Goal: Navigation & Orientation: Find specific page/section

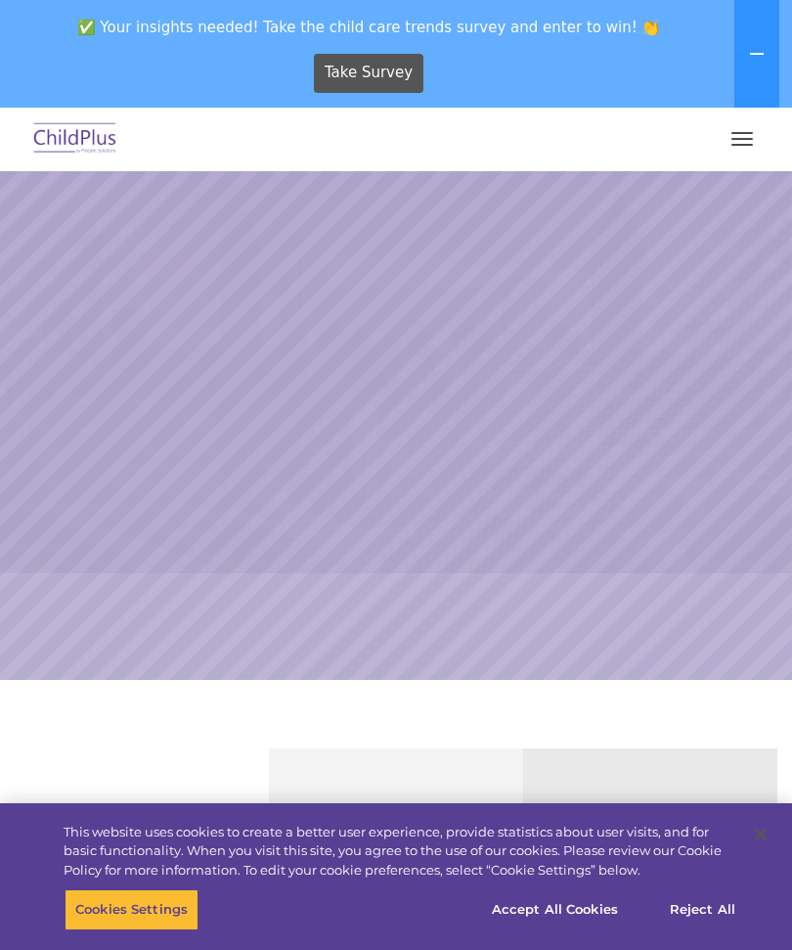
select select "MEDIUM"
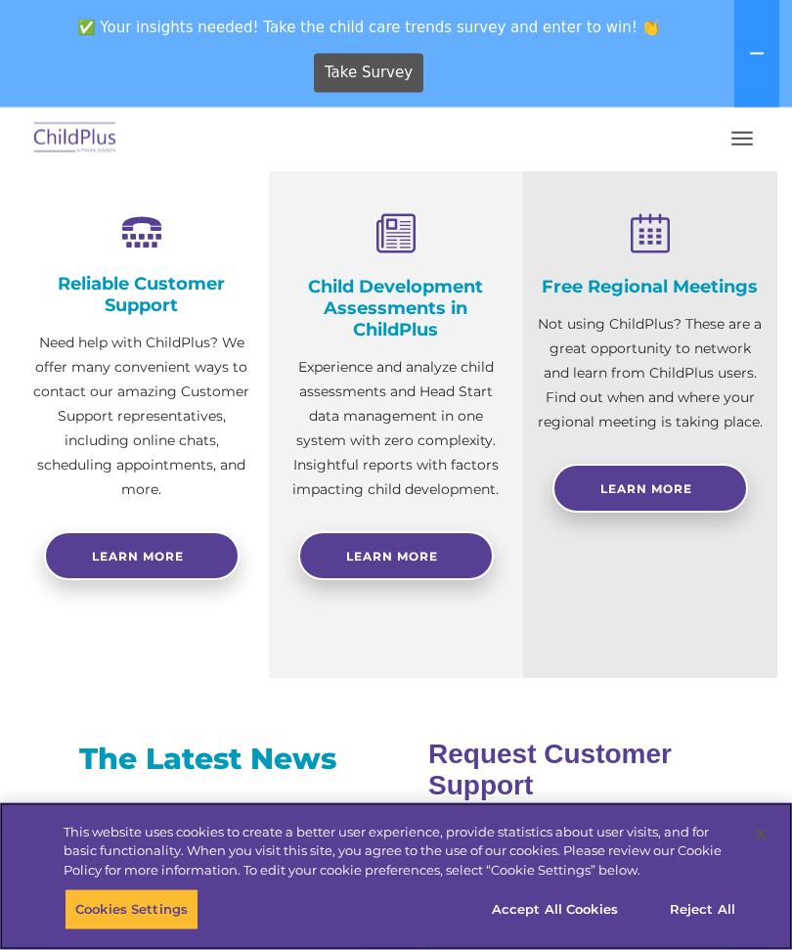
scroll to position [674, 0]
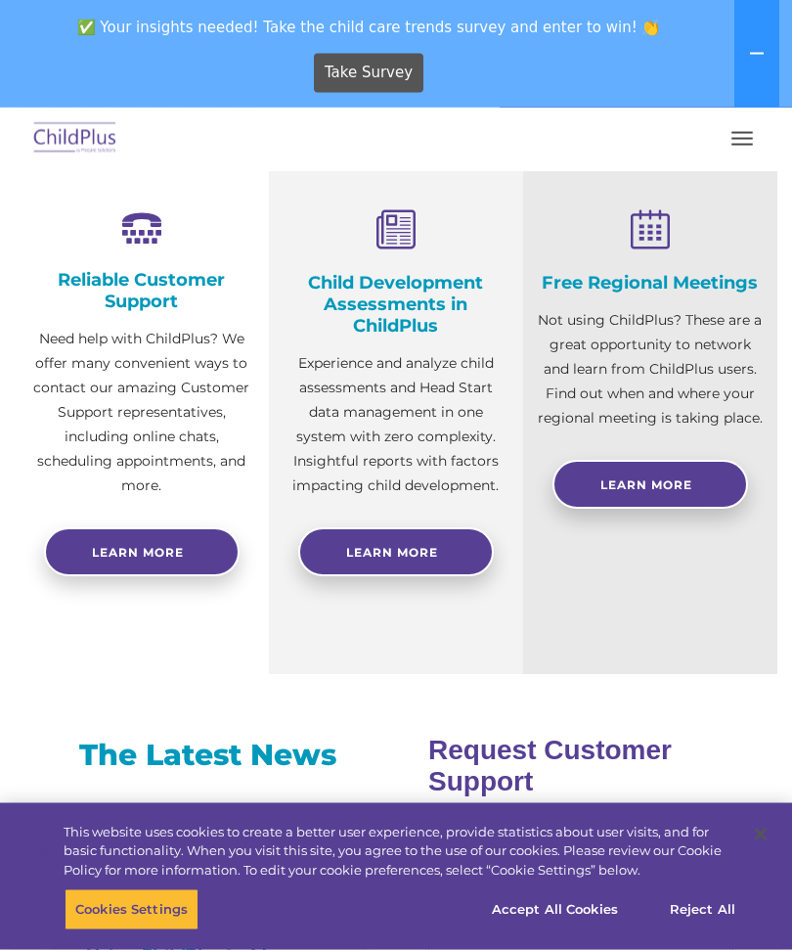
click at [759, 142] on button "button" at bounding box center [742, 138] width 41 height 31
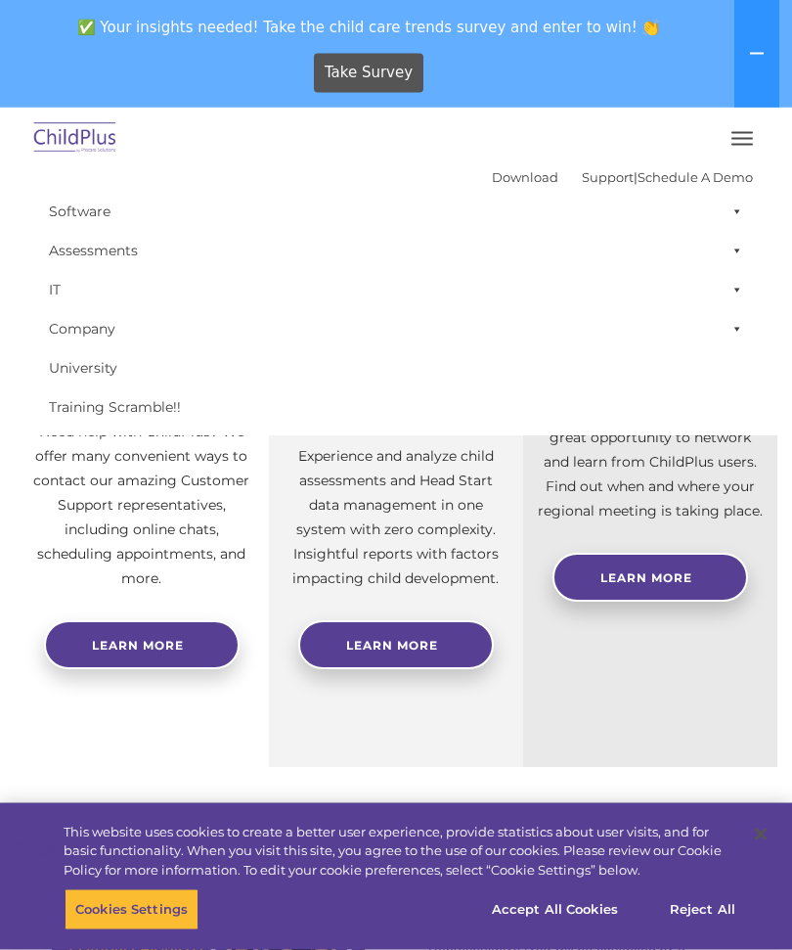
scroll to position [582, 0]
click at [735, 730] on div "Free Regional Meetings Not using ChildPlus? These are a great opportunity to ne…" at bounding box center [650, 466] width 254 height 601
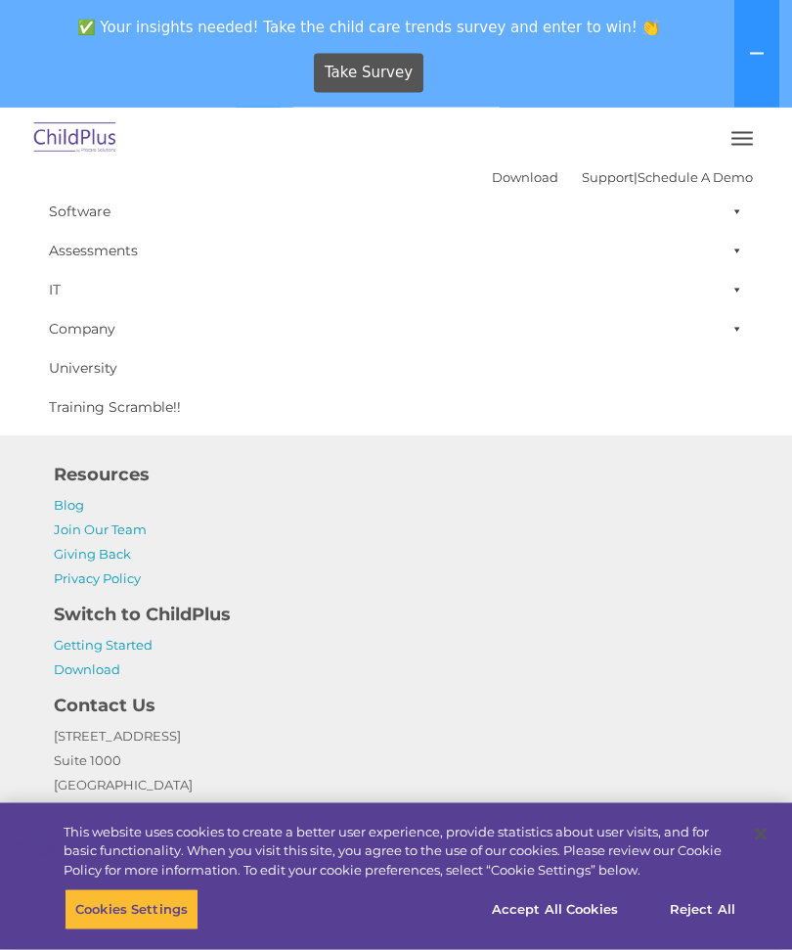
scroll to position [2285, 0]
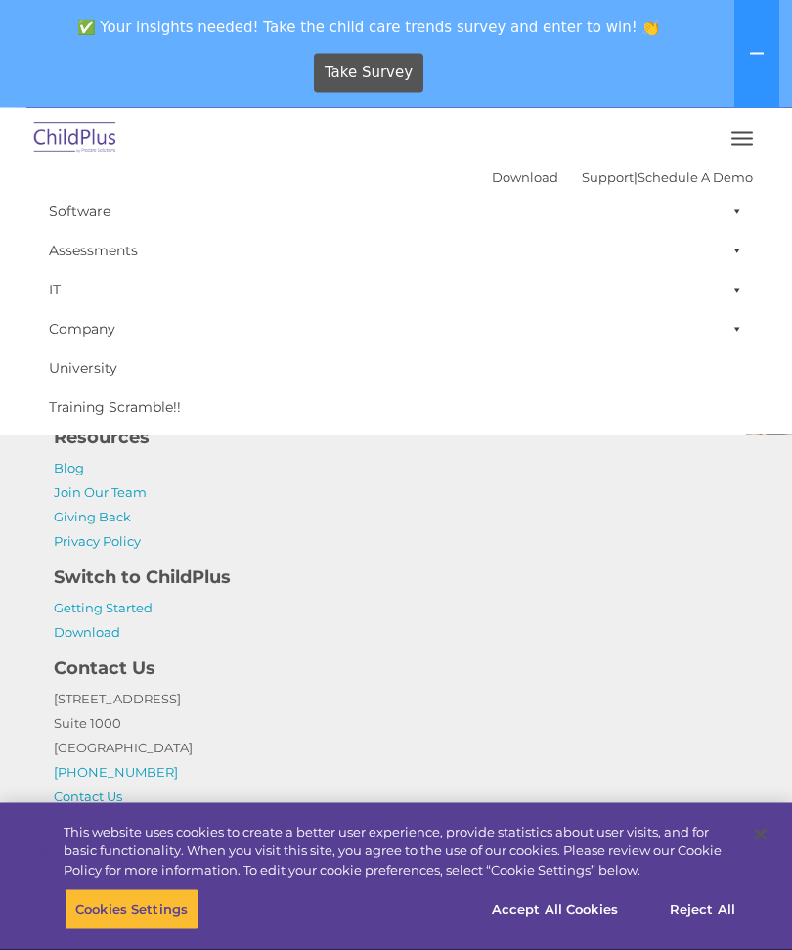
click at [729, 51] on div "Take Survey" at bounding box center [369, 73] width 723 height 54
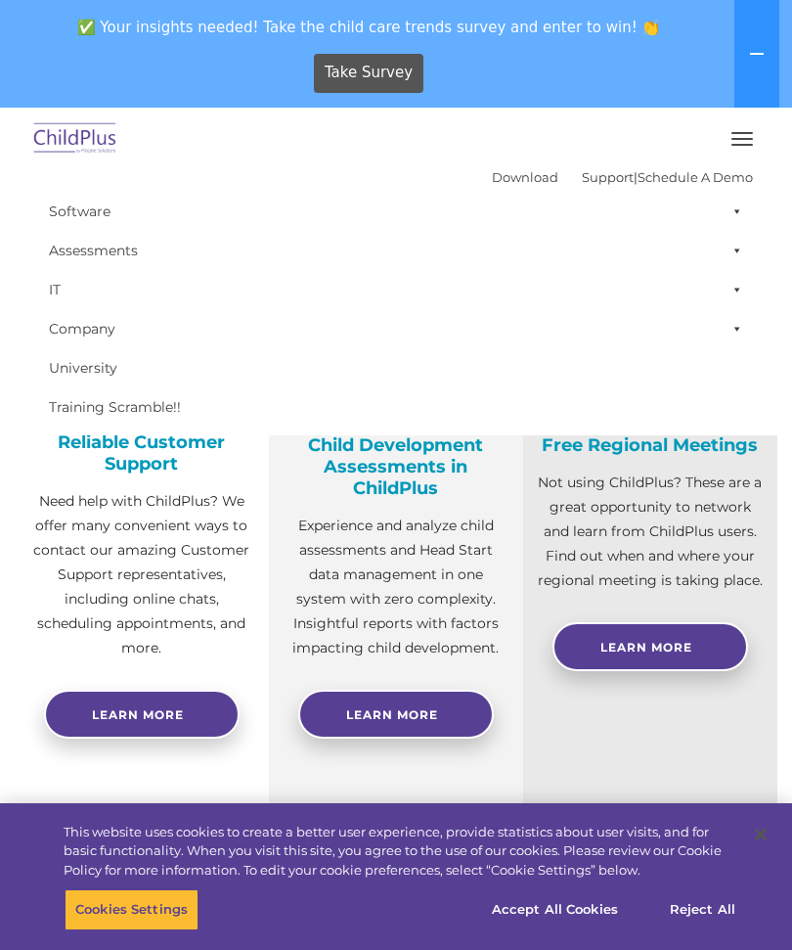
scroll to position [511, 0]
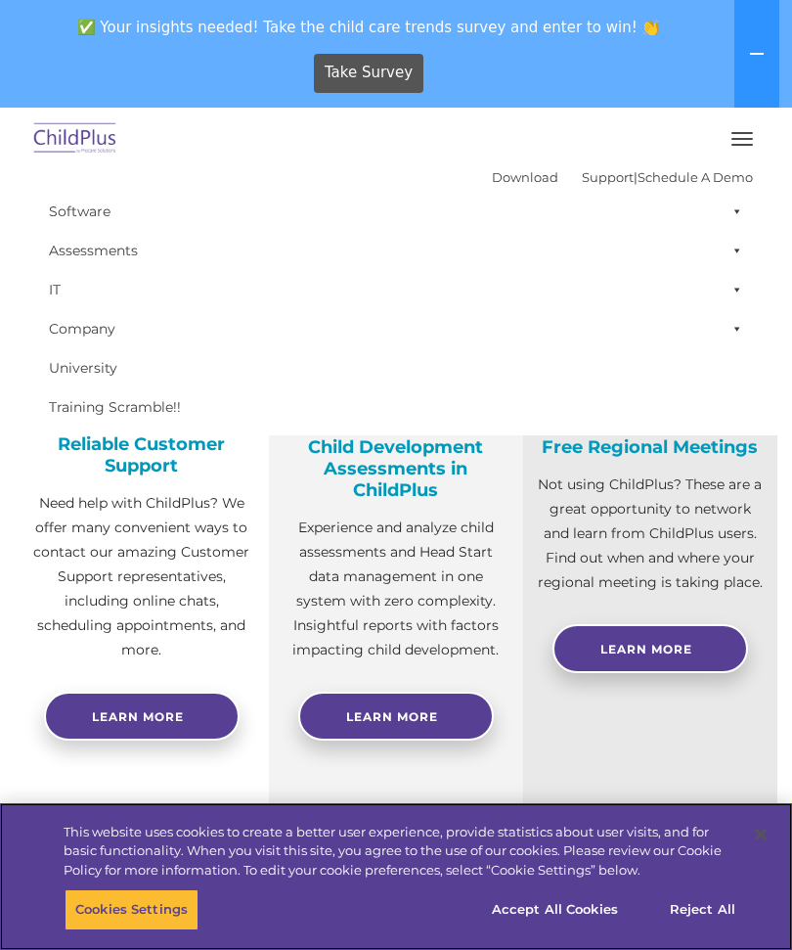
click at [539, 921] on button "Accept All Cookies" at bounding box center [555, 909] width 148 height 41
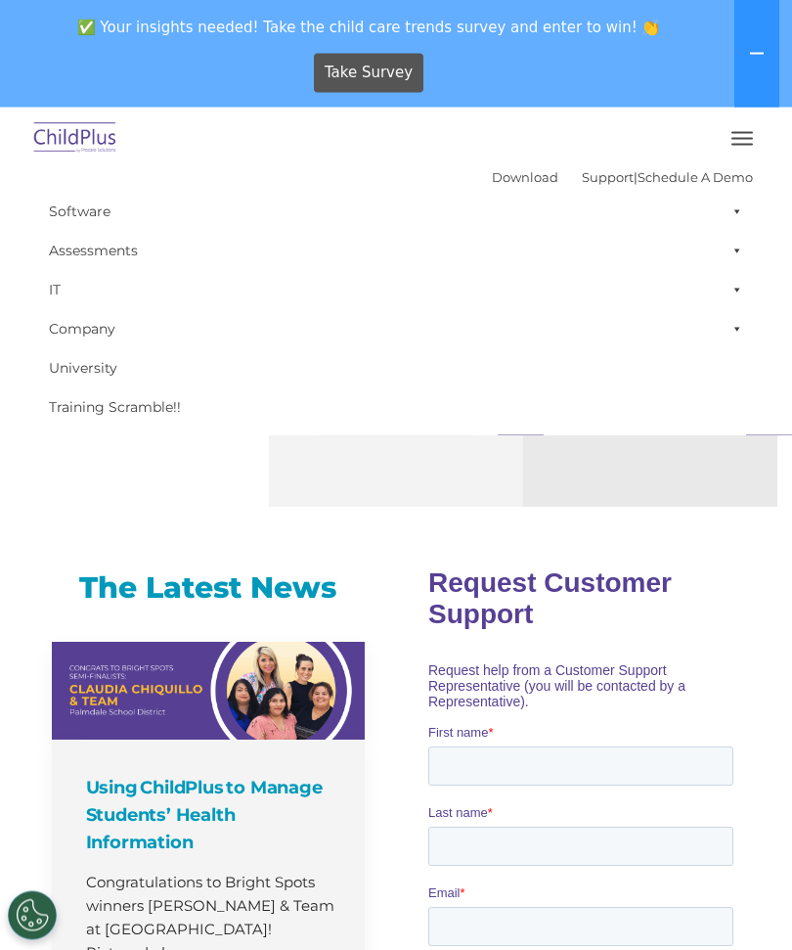
click at [751, 65] on button at bounding box center [757, 54] width 45 height 108
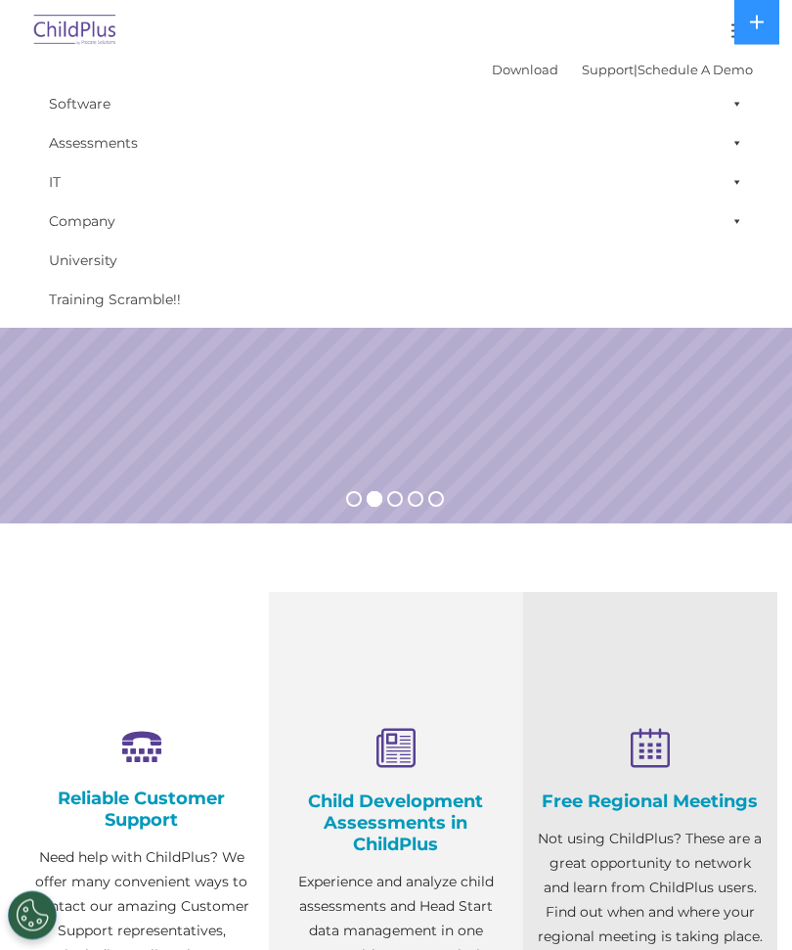
scroll to position [0, 0]
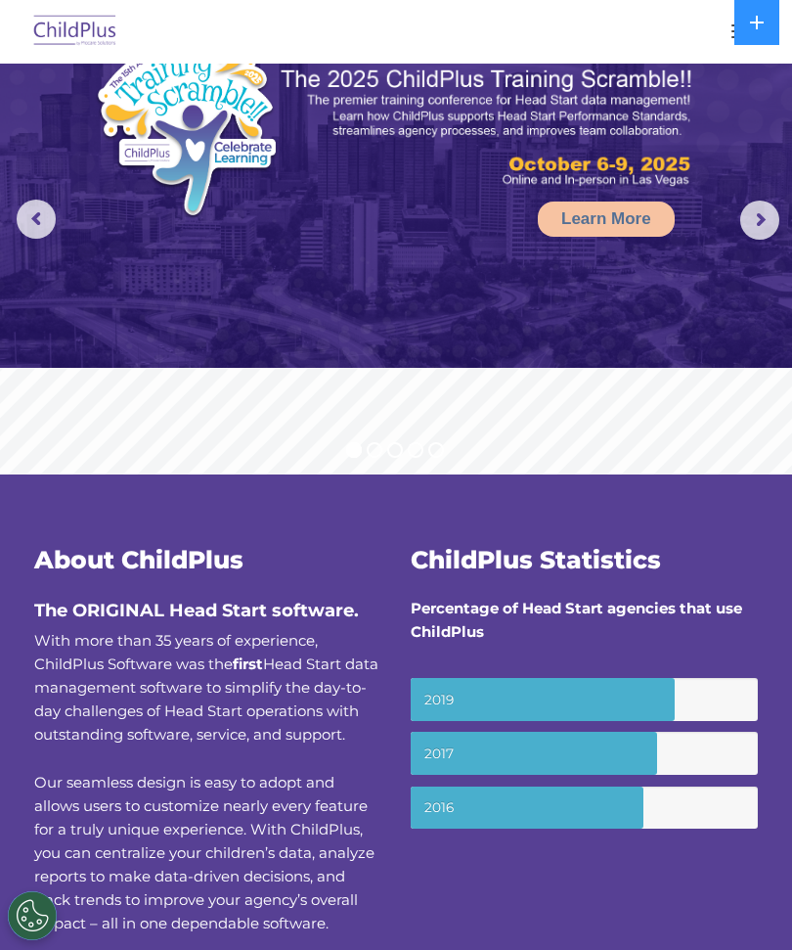
click at [724, 46] on button "button" at bounding box center [742, 31] width 41 height 31
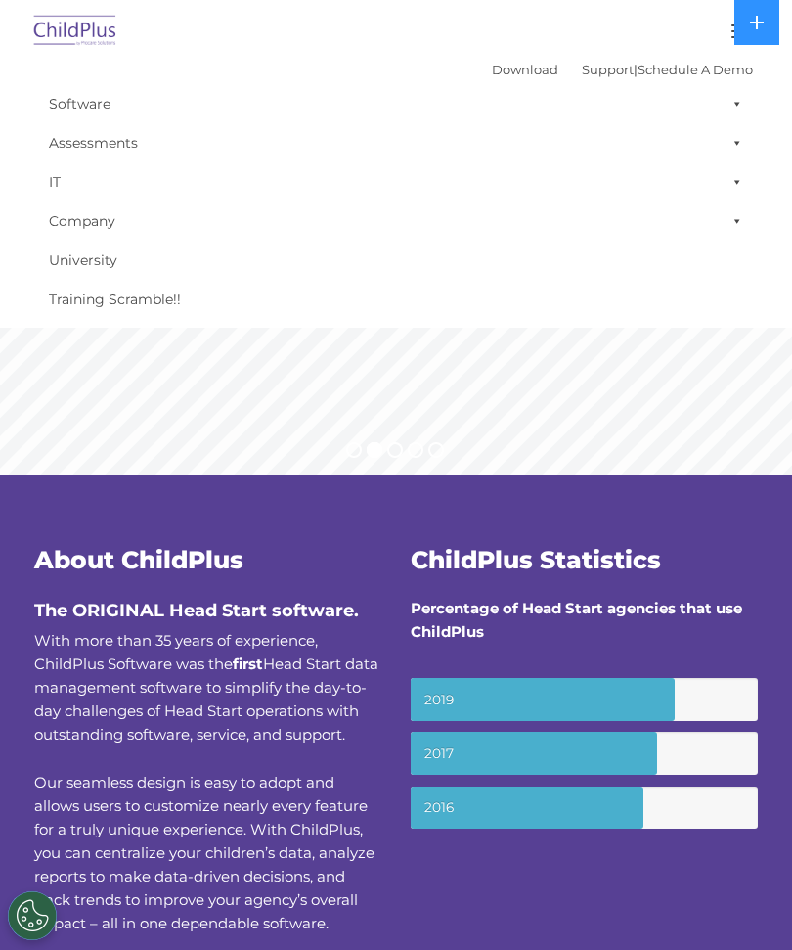
click at [351, 570] on h3 "About ChildPlus" at bounding box center [207, 560] width 347 height 24
click at [722, 46] on div at bounding box center [396, 31] width 714 height 47
click at [733, 42] on button "button" at bounding box center [742, 31] width 41 height 31
